Goal: Transaction & Acquisition: Purchase product/service

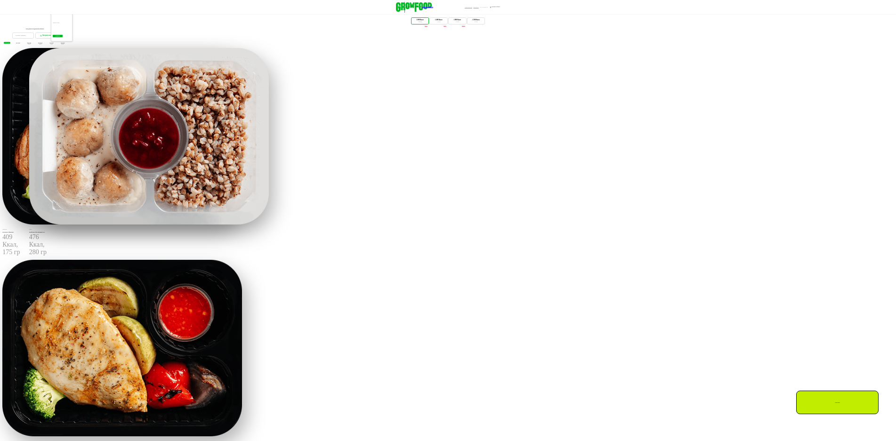
scroll to position [424, 0]
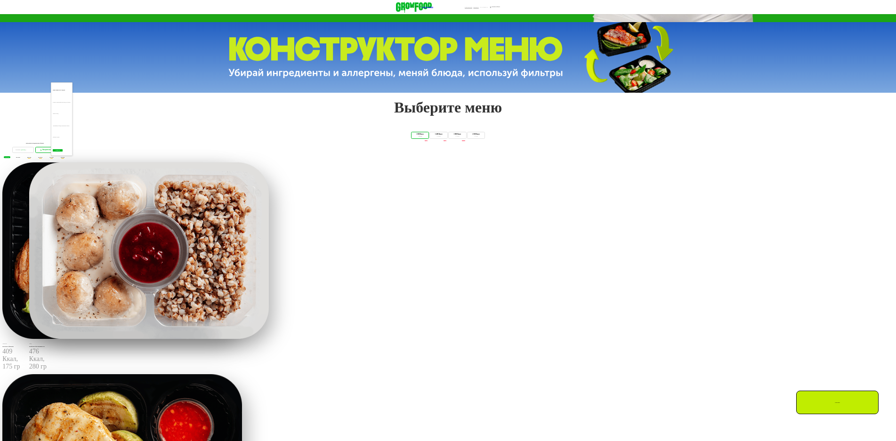
click at [57, 153] on button "Настроить меню" at bounding box center [46, 150] width 22 height 6
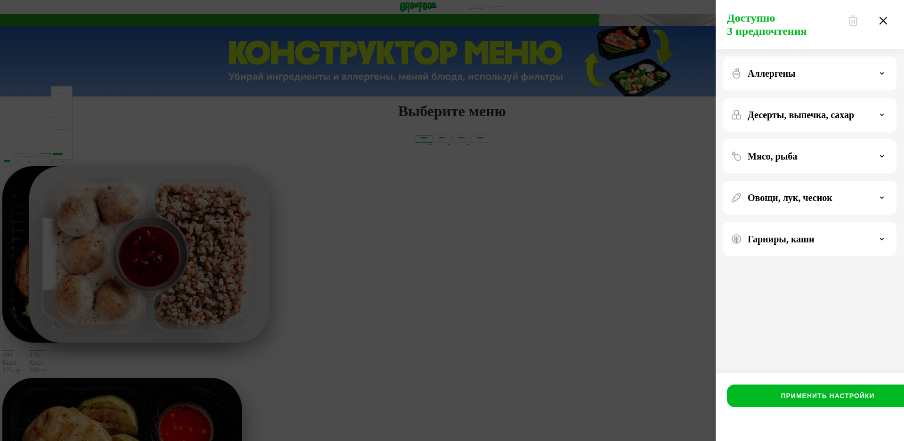
click at [879, 17] on icon at bounding box center [883, 21] width 8 height 8
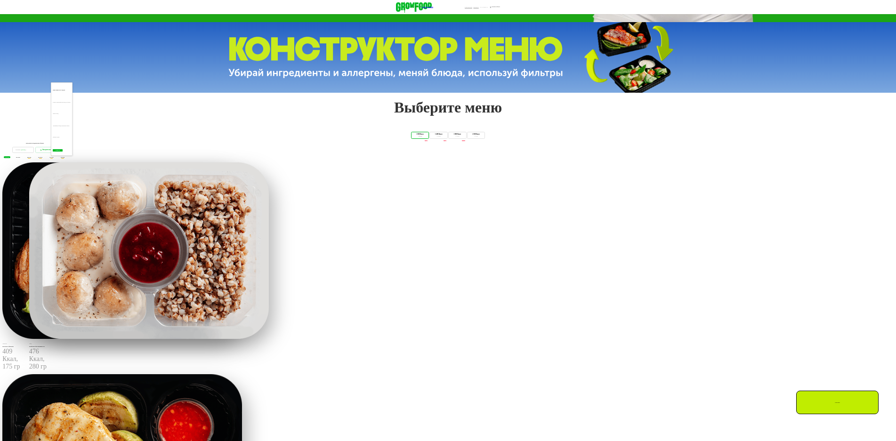
click at [20, 158] on span "вс 24.08" at bounding box center [18, 157] width 4 height 1
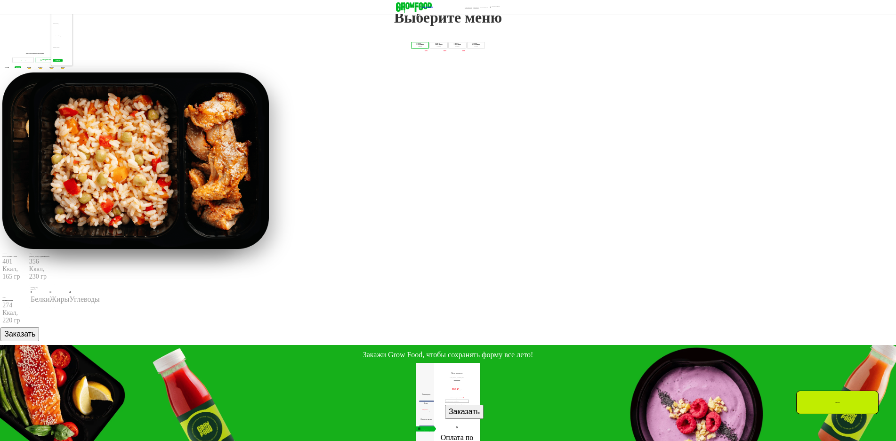
scroll to position [518, 0]
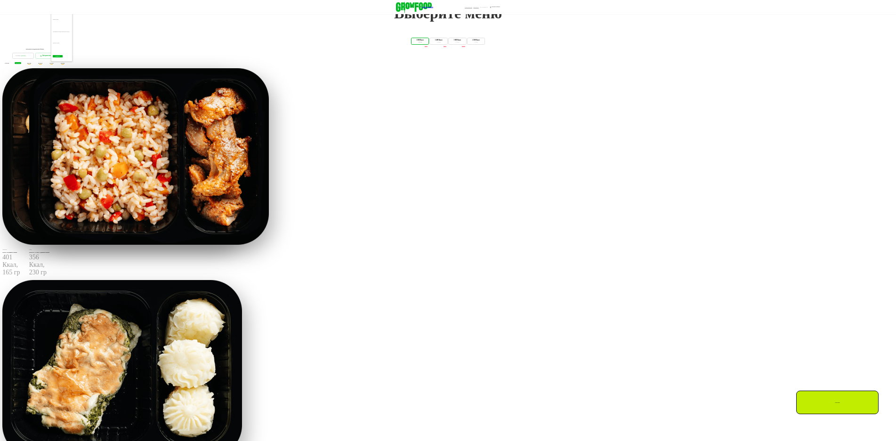
click at [32, 64] on span "пн 25.08" at bounding box center [29, 63] width 4 height 1
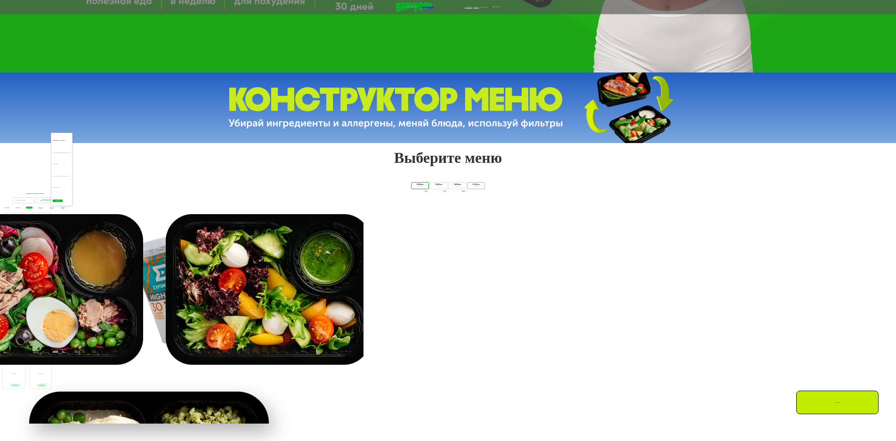
scroll to position [377, 0]
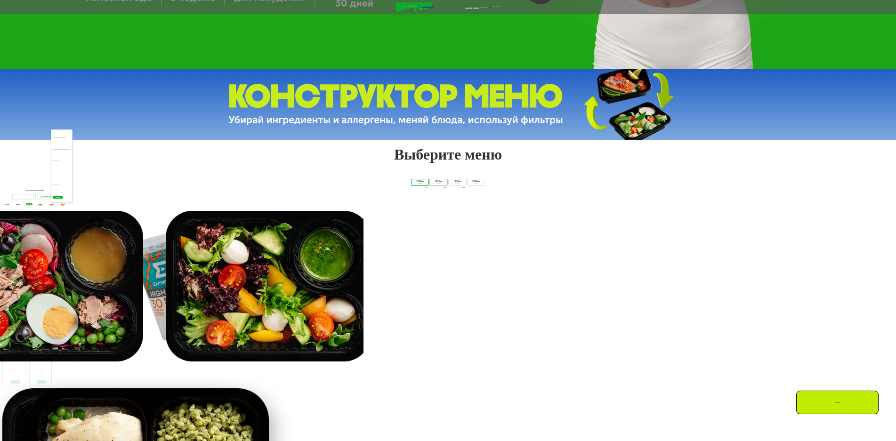
click at [432, 185] on div "3 блюда" at bounding box center [439, 184] width 14 height 2
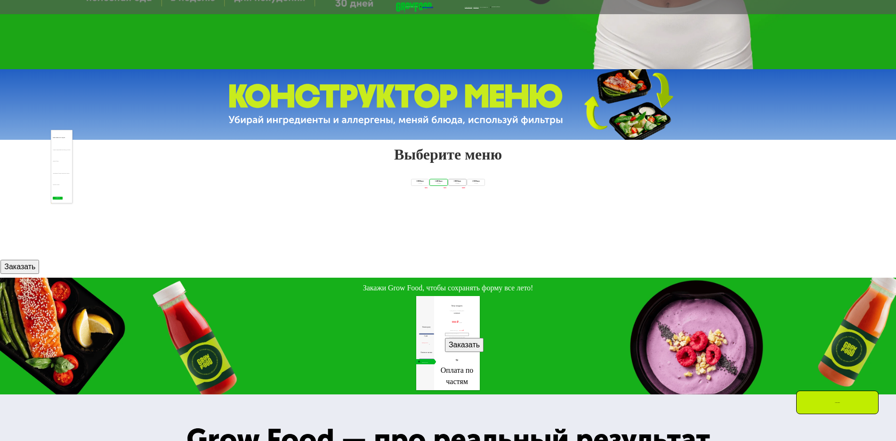
click at [464, 185] on div "4 блюда" at bounding box center [457, 184] width 14 height 2
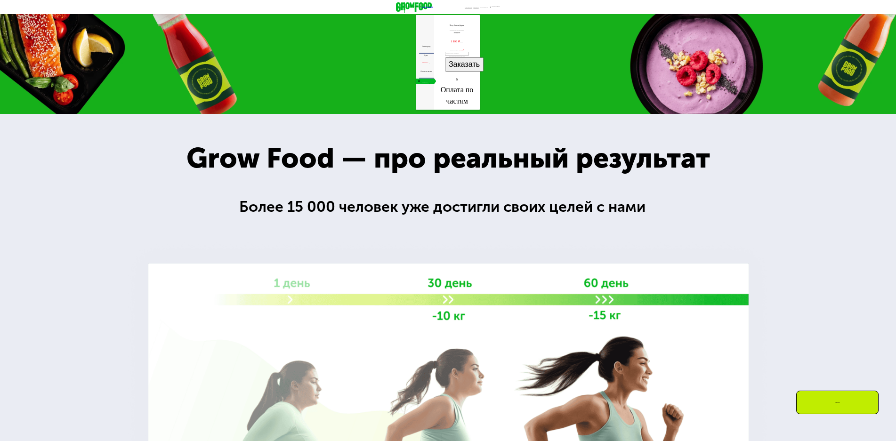
scroll to position [518, 0]
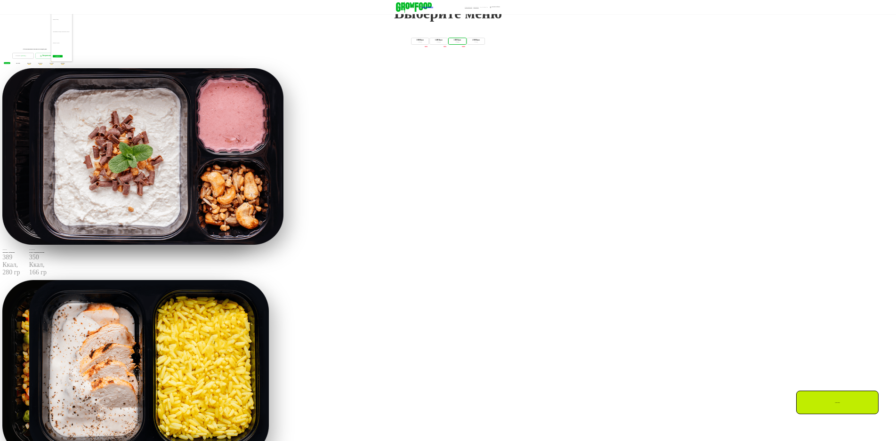
click at [53, 64] on span "ср 27.08" at bounding box center [51, 63] width 4 height 1
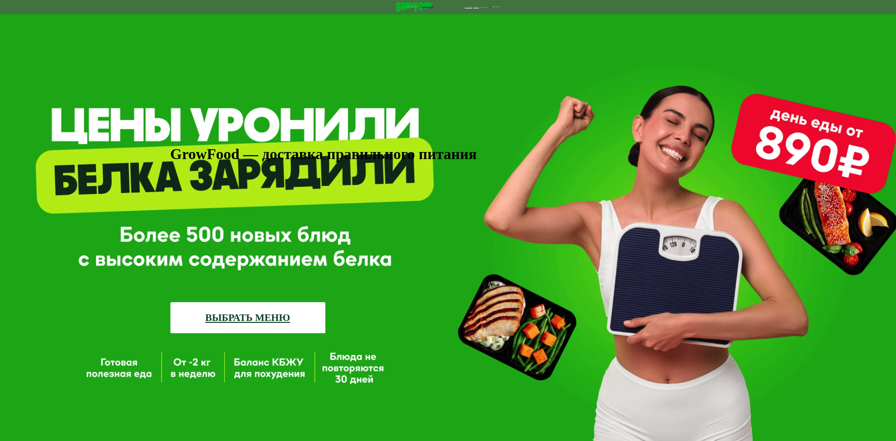
scroll to position [0, 0]
click at [274, 303] on link "ВЫБРАТЬ МЕНЮ" at bounding box center [247, 318] width 155 height 31
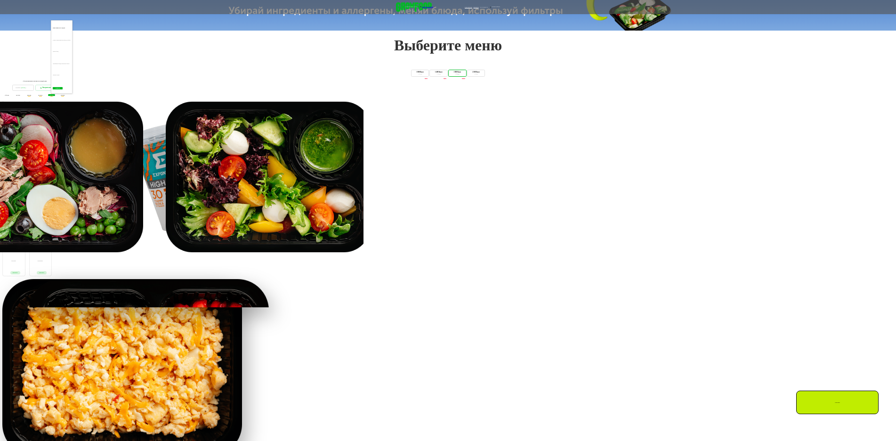
scroll to position [508, 0]
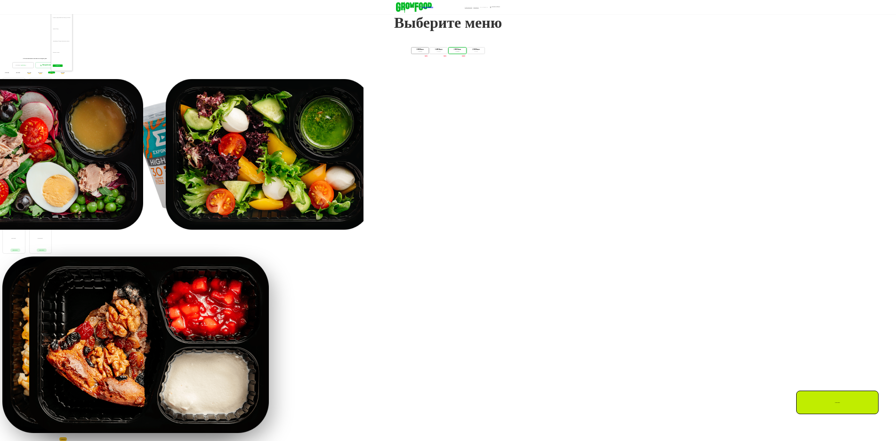
click at [413, 53] on div "3 блюда" at bounding box center [420, 52] width 14 height 2
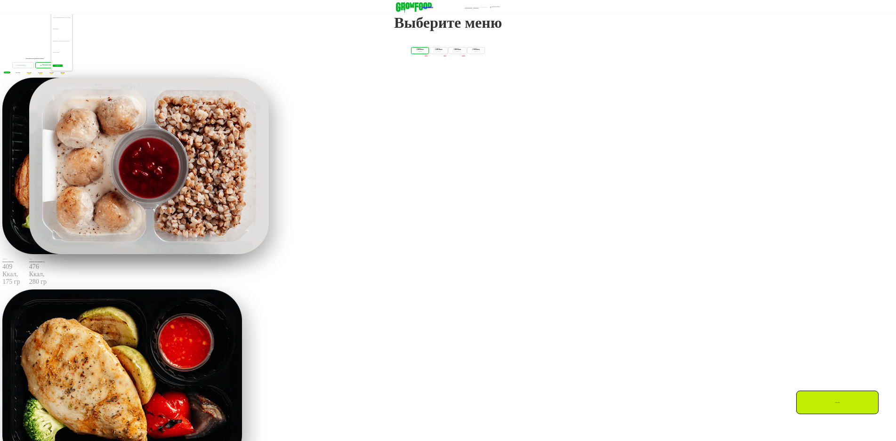
click at [57, 68] on button "Настроить меню" at bounding box center [46, 65] width 22 height 6
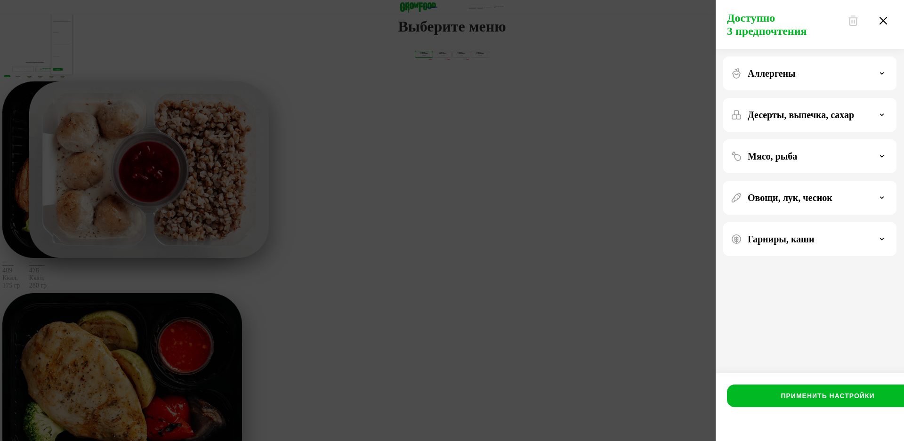
click at [884, 21] on icon at bounding box center [883, 21] width 8 height 8
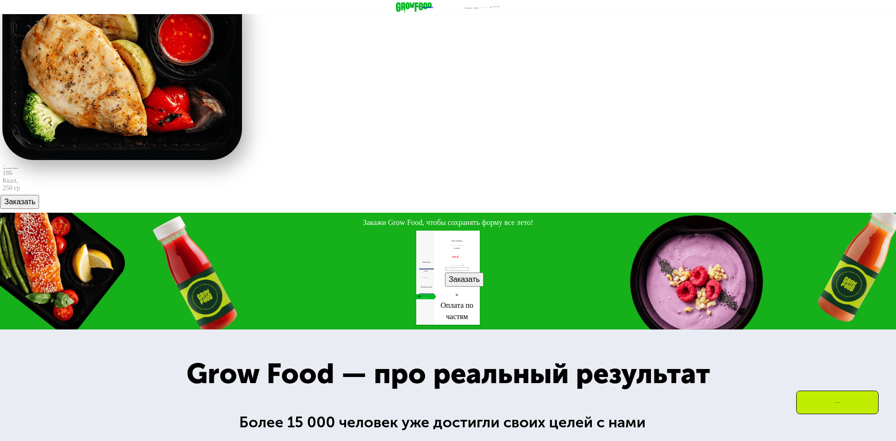
scroll to position [979, 0]
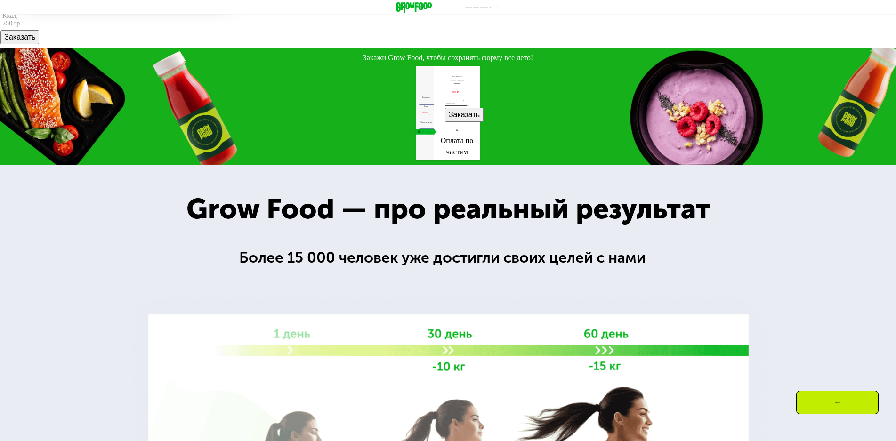
click at [469, 106] on div "Введите номер телефона" at bounding box center [457, 104] width 24 height 3
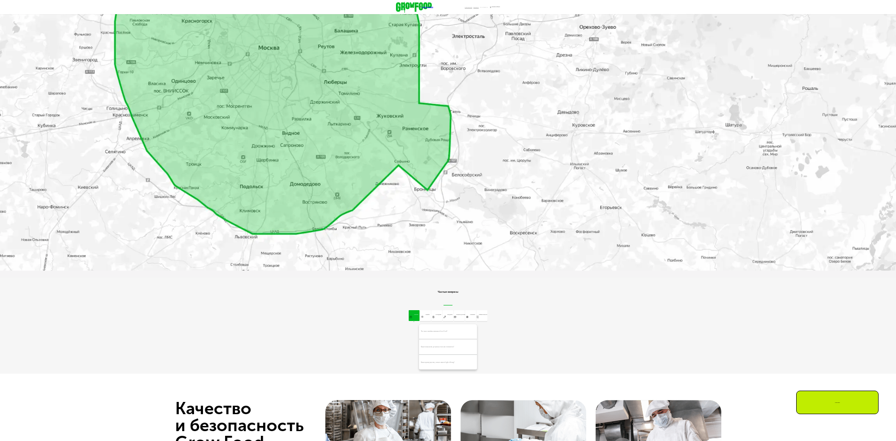
scroll to position [1733, 0]
